Goal: Complete application form

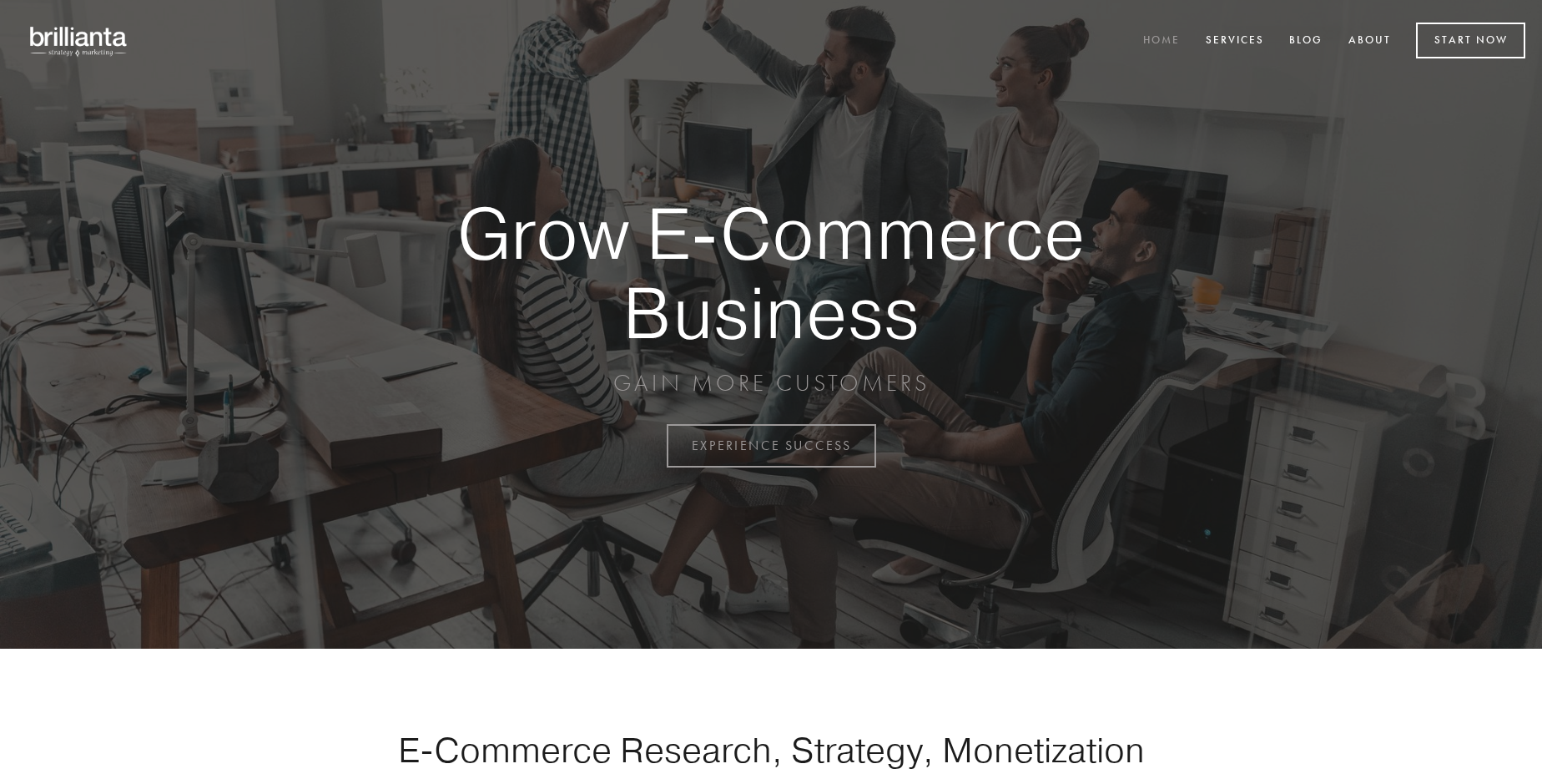
scroll to position [4375, 0]
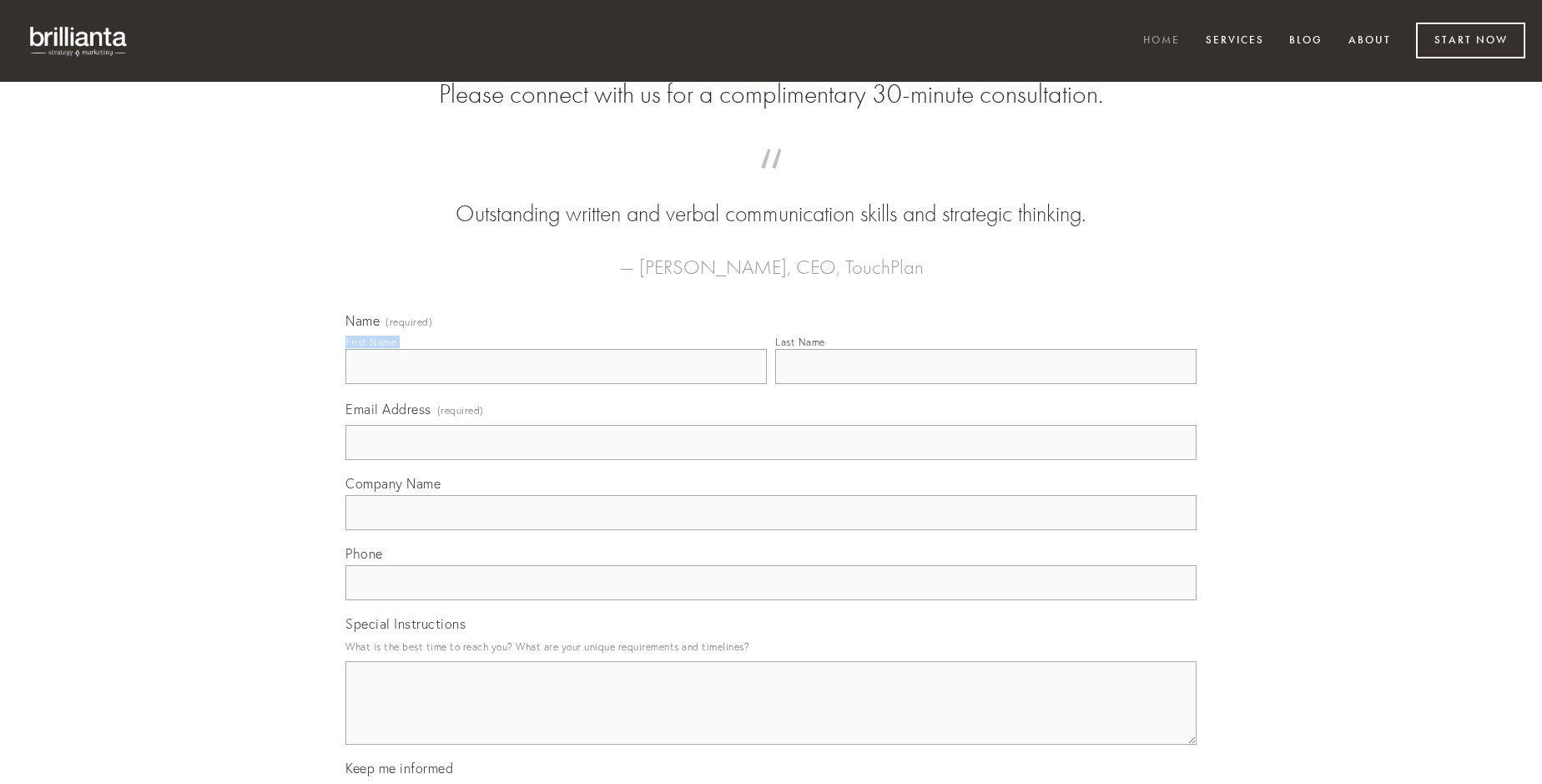
type input "[PERSON_NAME]"
click at [986, 384] on input "Last Name" at bounding box center [986, 366] width 421 height 35
type input "[PERSON_NAME]"
click at [771, 459] on input "Email Address (required)" at bounding box center [771, 442] width 851 height 35
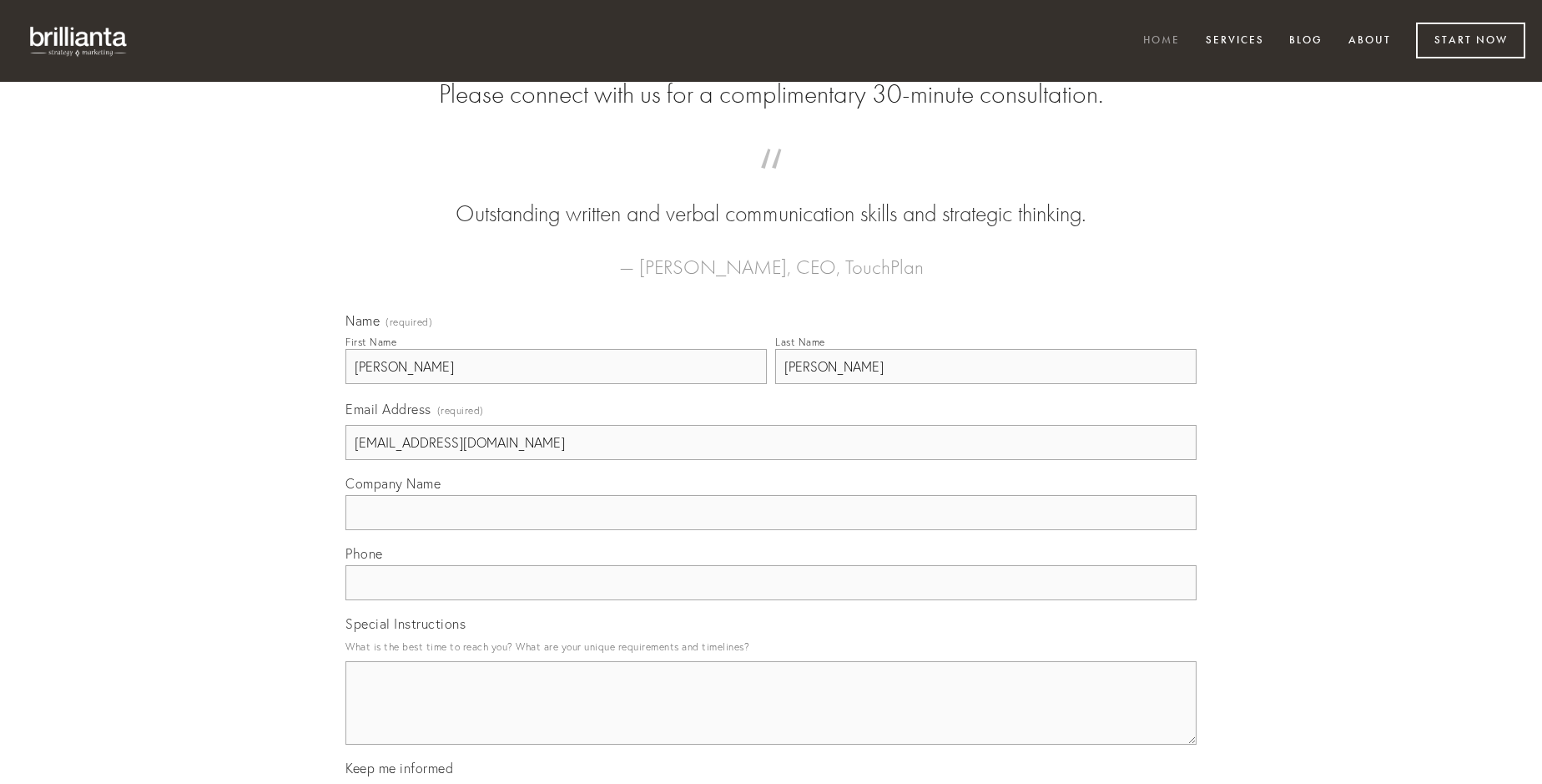
type input "[EMAIL_ADDRESS][DOMAIN_NAME]"
click at [771, 530] on input "Company Name" at bounding box center [771, 513] width 851 height 35
type input "cursus"
click at [771, 600] on input "text" at bounding box center [771, 582] width 851 height 35
click at [771, 718] on textarea "Special Instructions" at bounding box center [771, 703] width 851 height 84
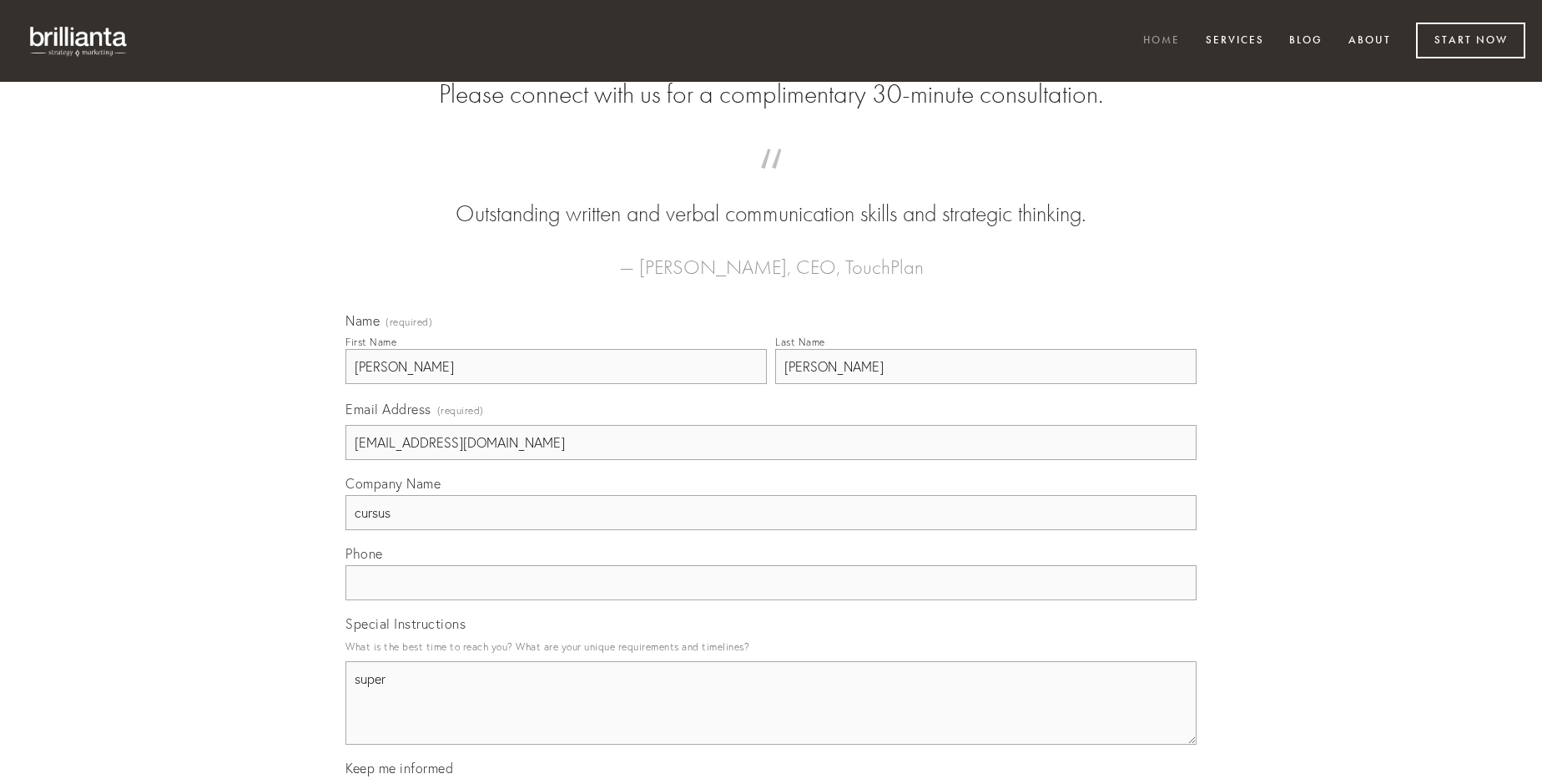
type textarea "super"
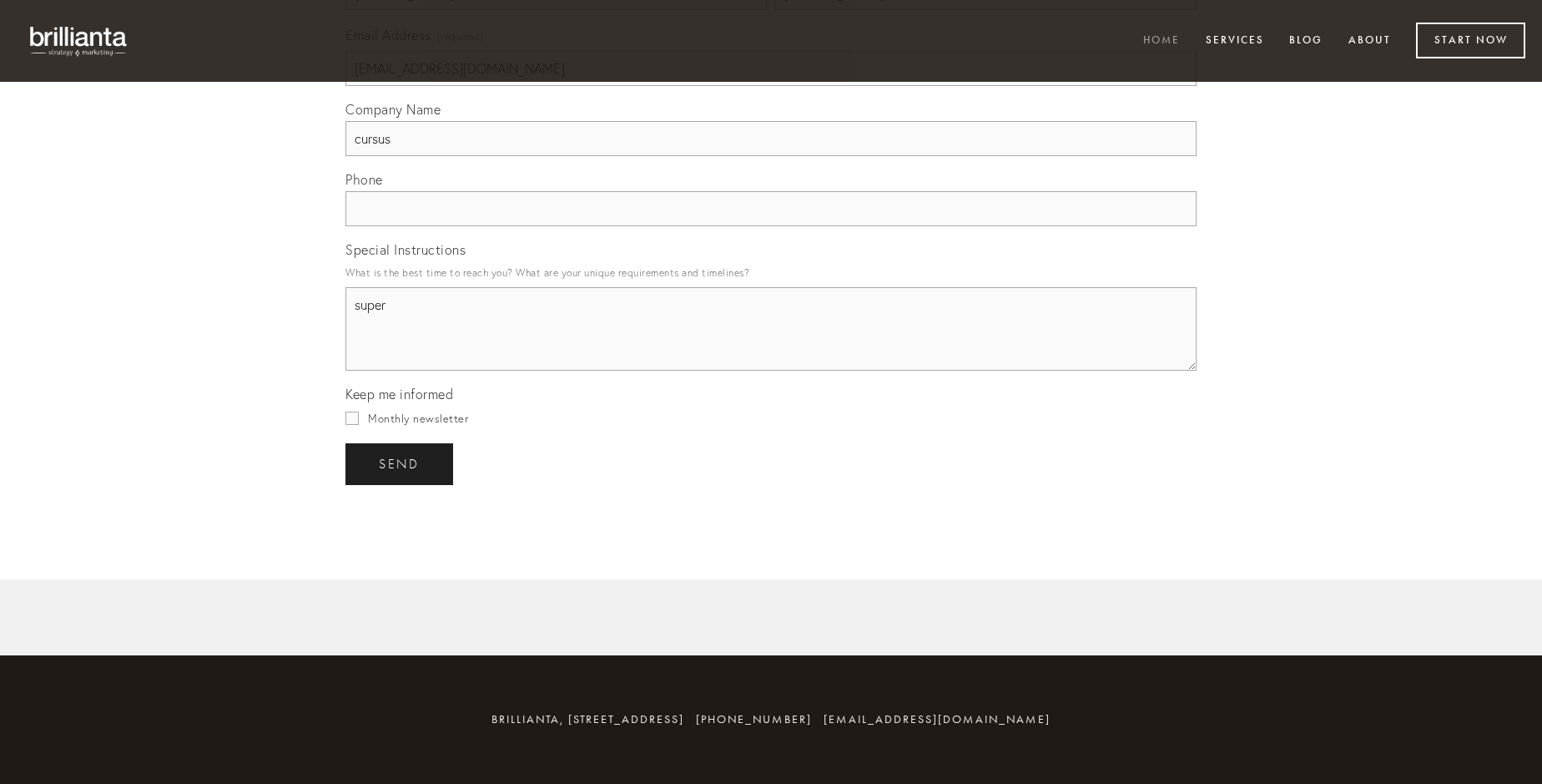
click at [400, 463] on span "send" at bounding box center [399, 464] width 41 height 15
